Goal: Book appointment/travel/reservation

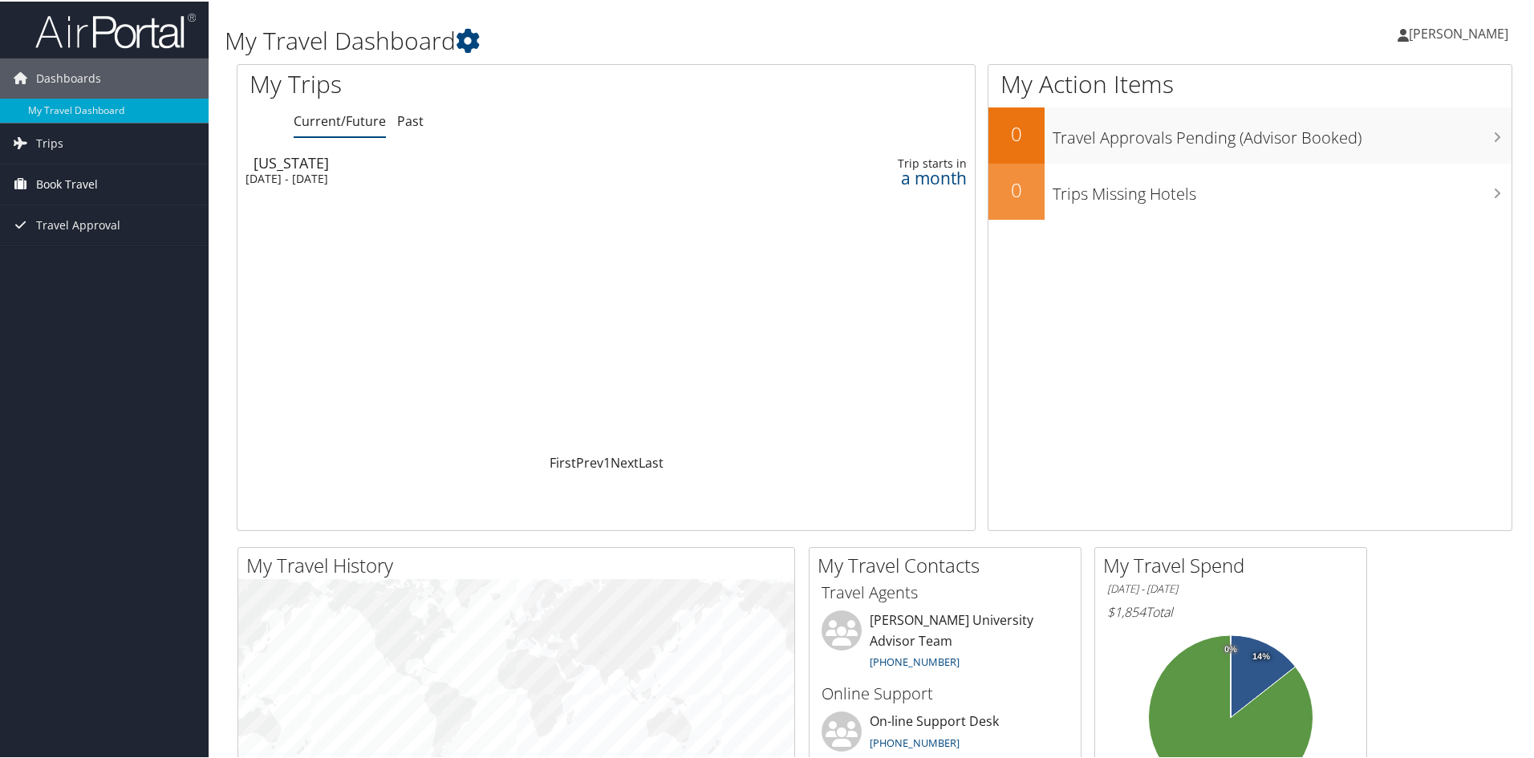
click at [104, 189] on link "Book Travel" at bounding box center [104, 183] width 209 height 40
click at [101, 298] on span "Travel Approval" at bounding box center [78, 296] width 84 height 40
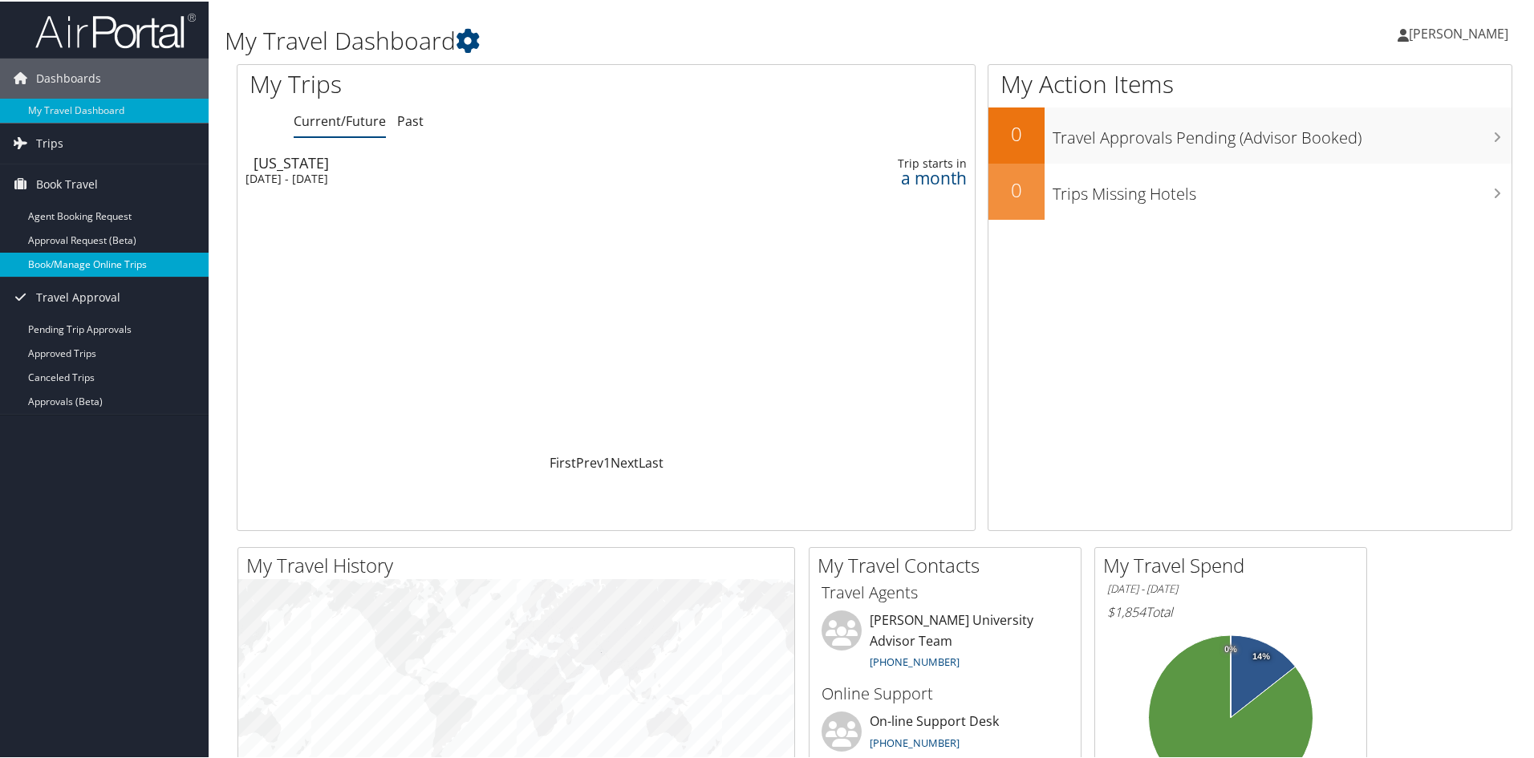
click at [84, 265] on link "Book/Manage Online Trips" at bounding box center [104, 263] width 209 height 24
